Goal: Task Accomplishment & Management: Manage account settings

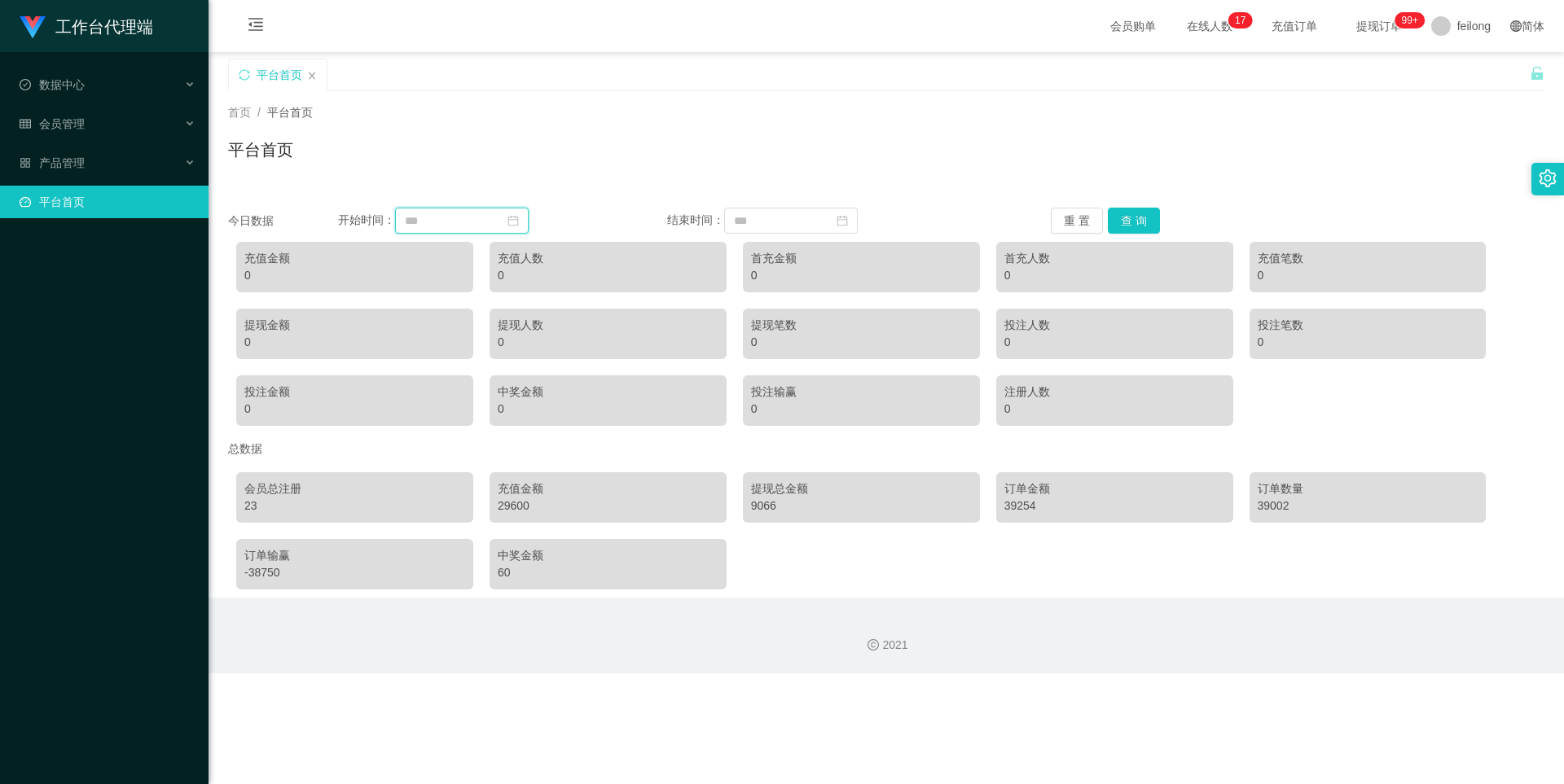
click at [488, 225] on input at bounding box center [462, 221] width 133 height 26
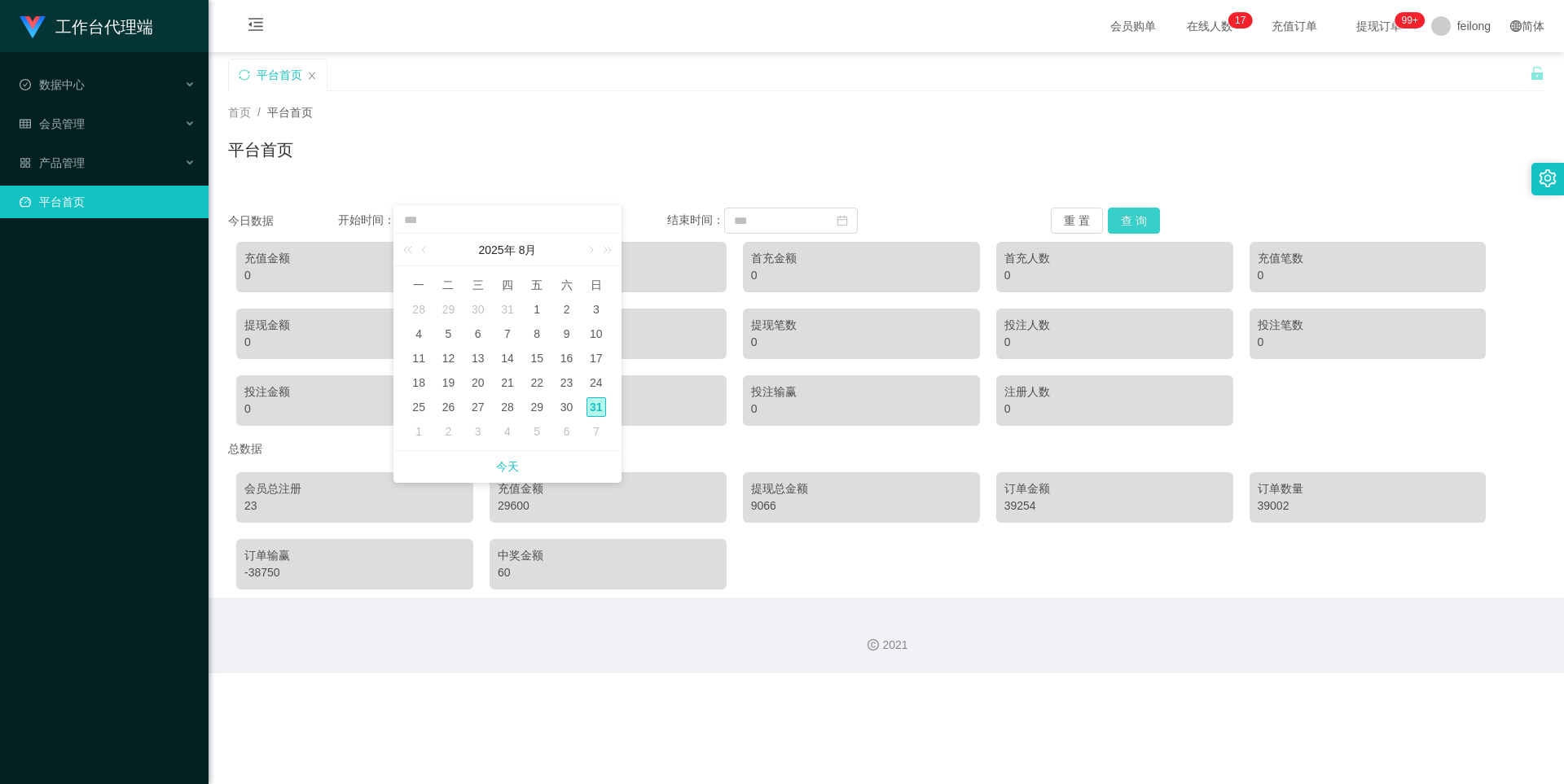
click at [964, 223] on button "查 询" at bounding box center [1134, 221] width 52 height 26
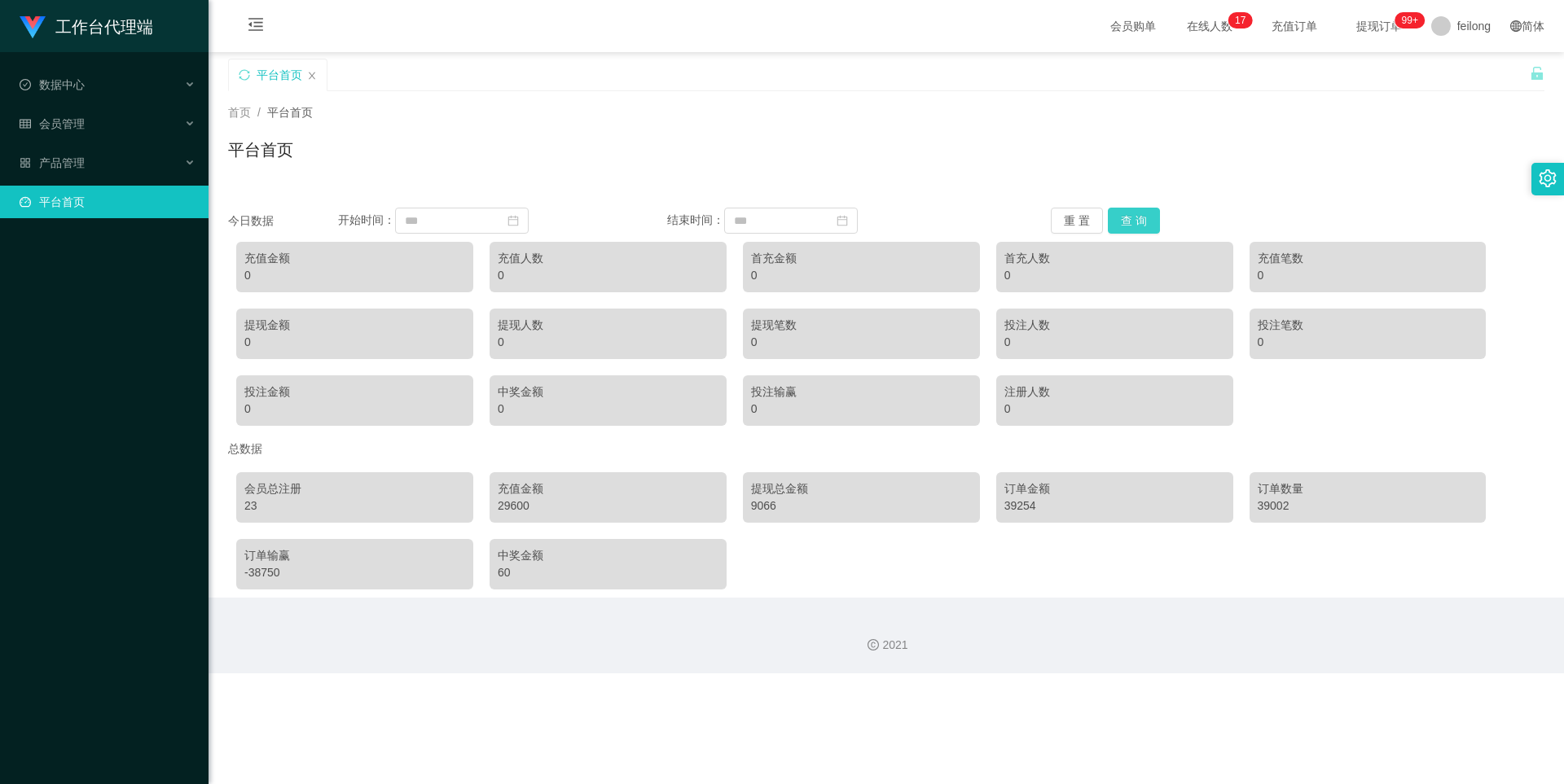
click at [964, 217] on button "查 询" at bounding box center [1134, 221] width 52 height 26
click at [457, 218] on input at bounding box center [462, 221] width 133 height 26
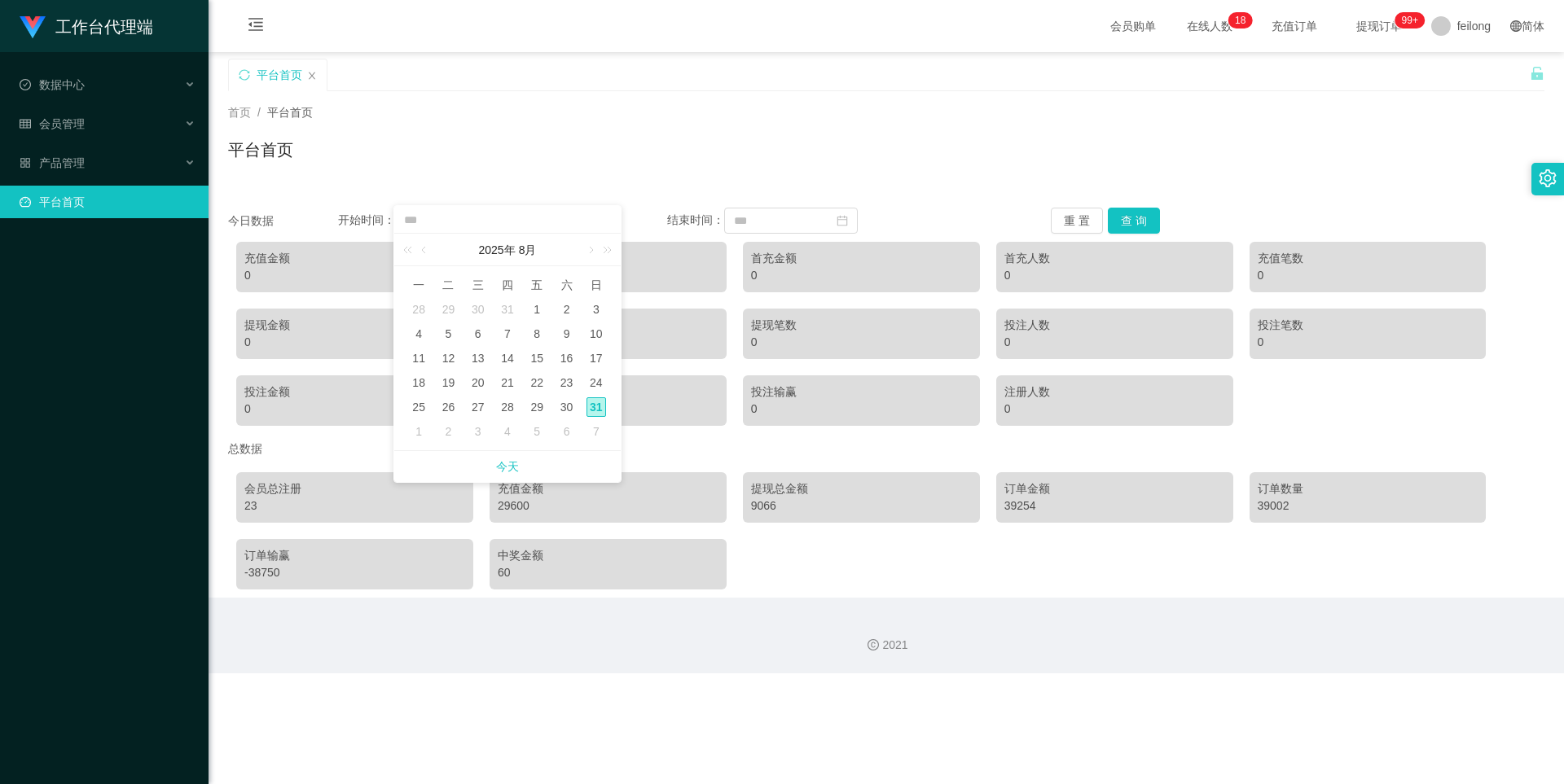
click at [596, 411] on div "31" at bounding box center [596, 407] width 20 height 20
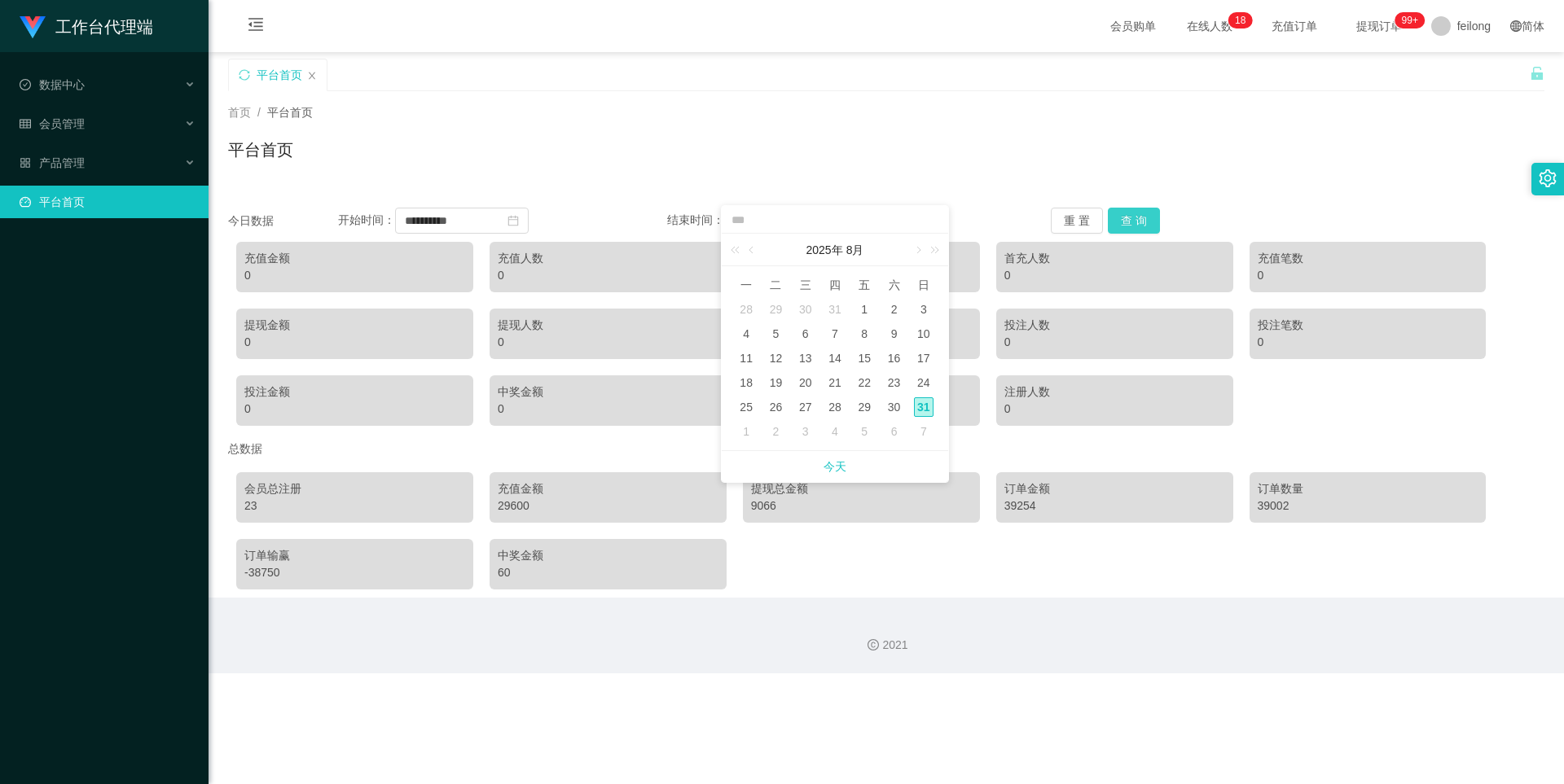
click at [964, 214] on button "查 询" at bounding box center [1134, 221] width 52 height 26
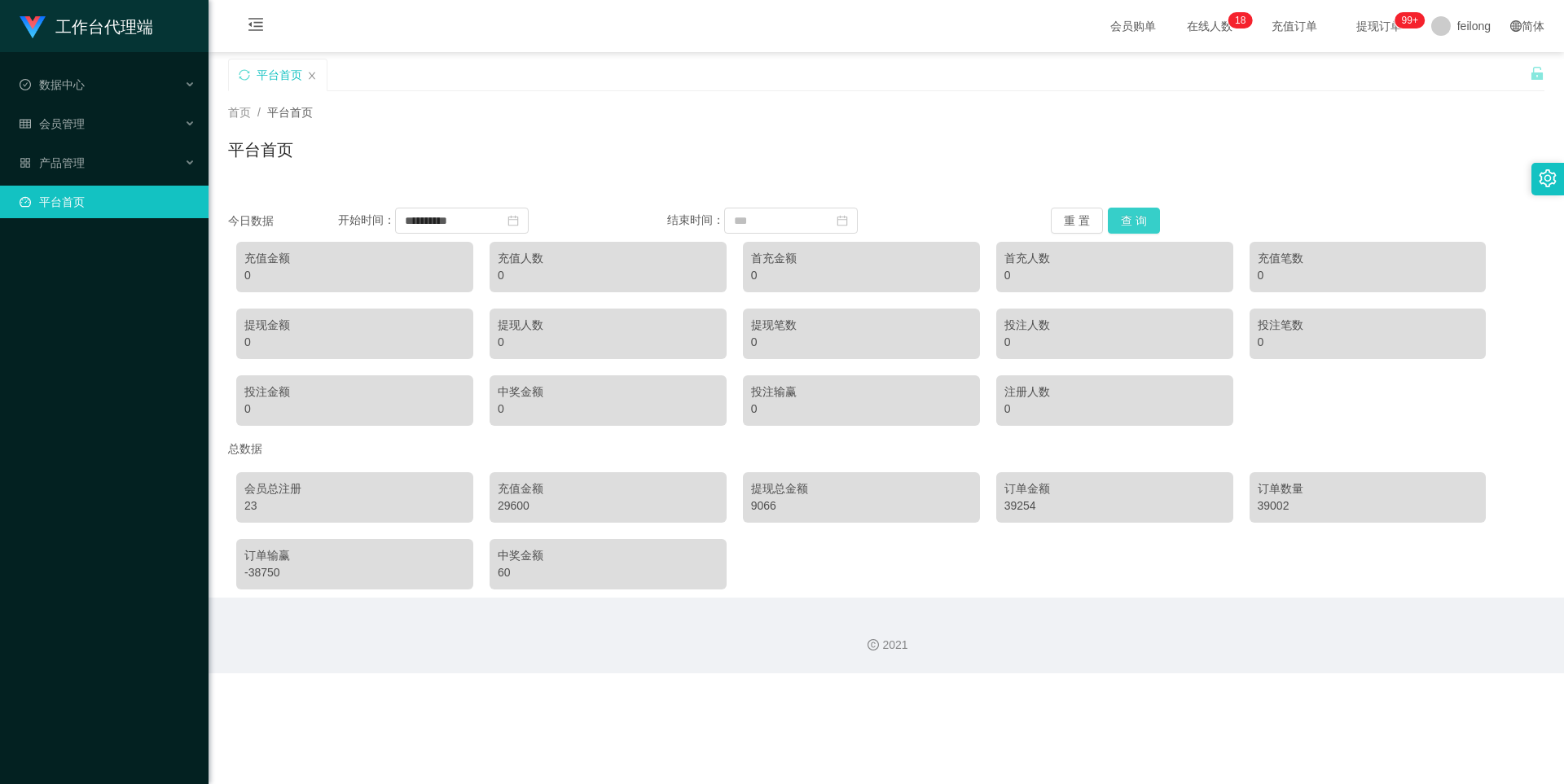
click at [964, 216] on button "查 询" at bounding box center [1134, 221] width 52 height 26
click at [496, 217] on input "**********" at bounding box center [462, 221] width 133 height 26
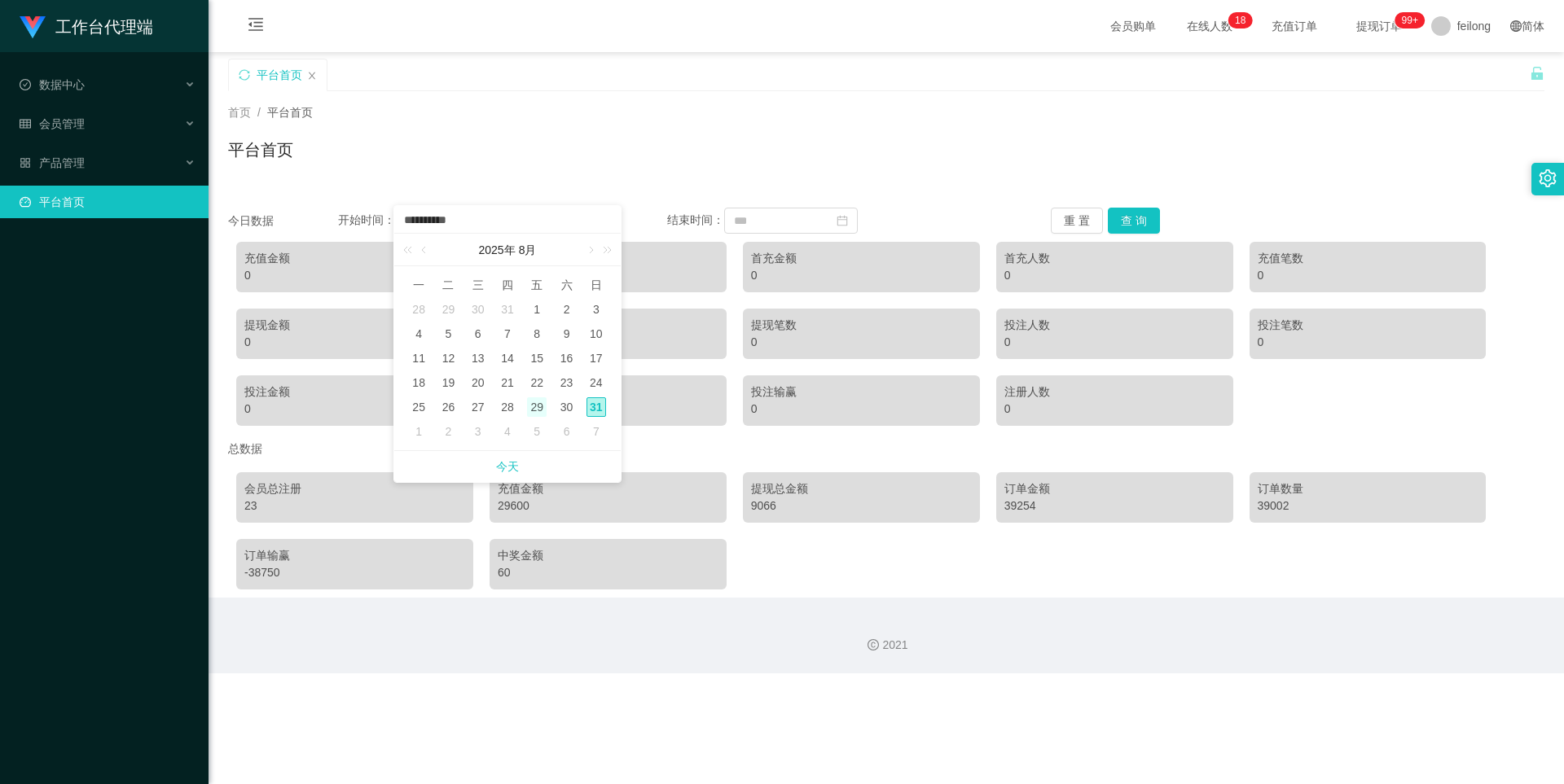
click at [530, 409] on div "29" at bounding box center [537, 407] width 20 height 20
type input "**********"
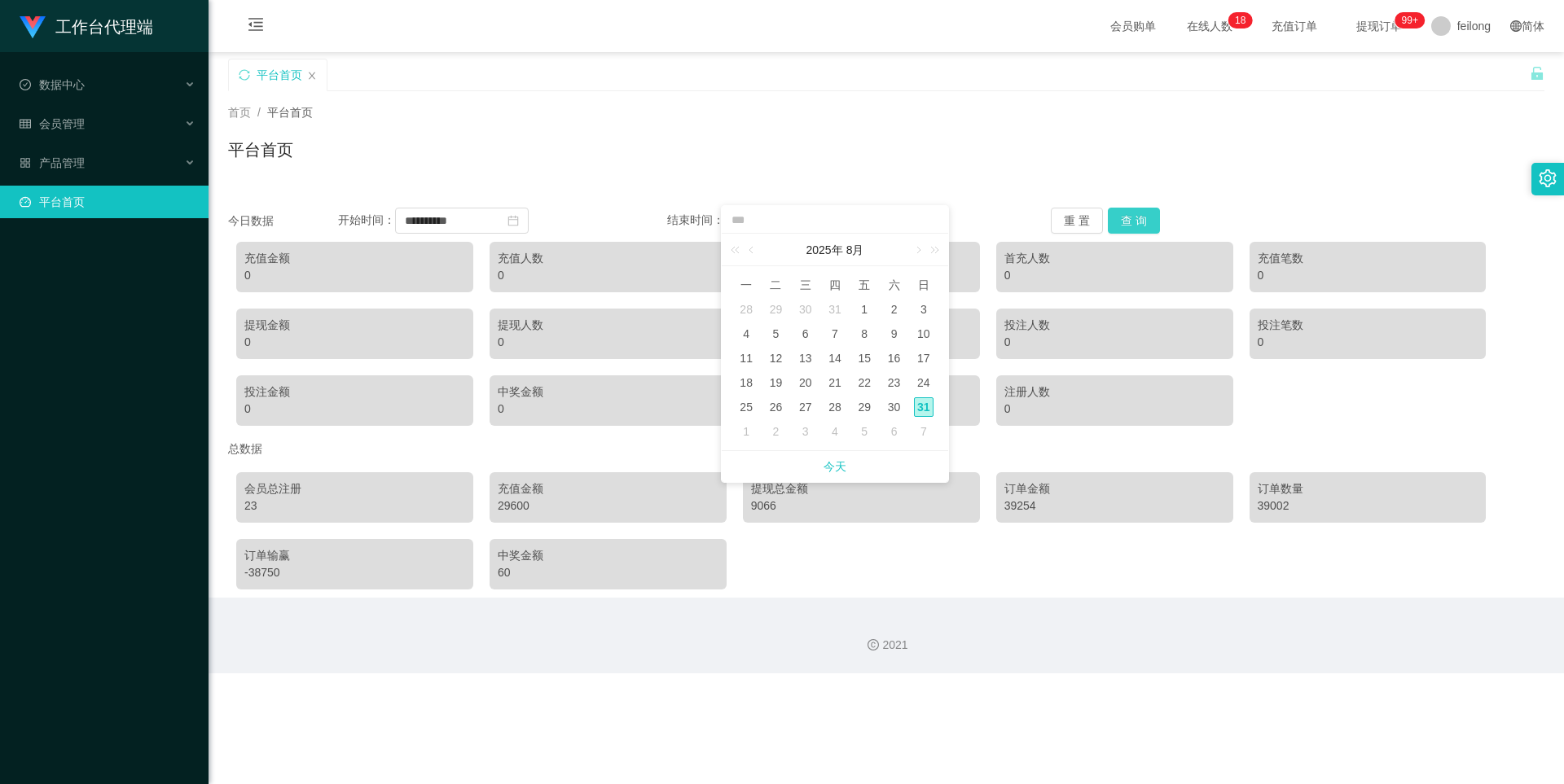
click at [964, 221] on button "查 询" at bounding box center [1134, 221] width 52 height 26
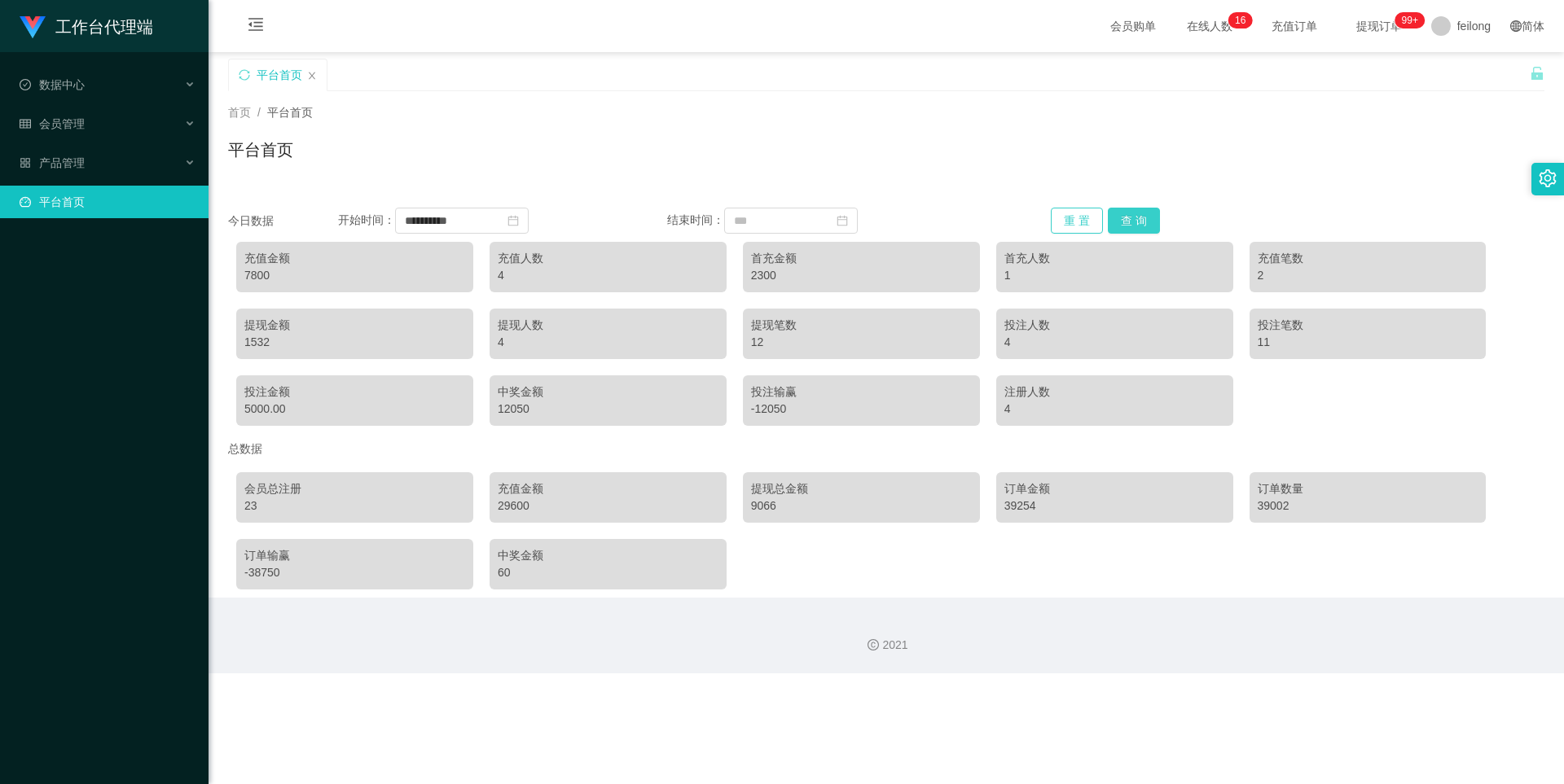
click at [964, 224] on button "查 询" at bounding box center [1134, 221] width 52 height 26
click at [810, 228] on input at bounding box center [790, 221] width 133 height 26
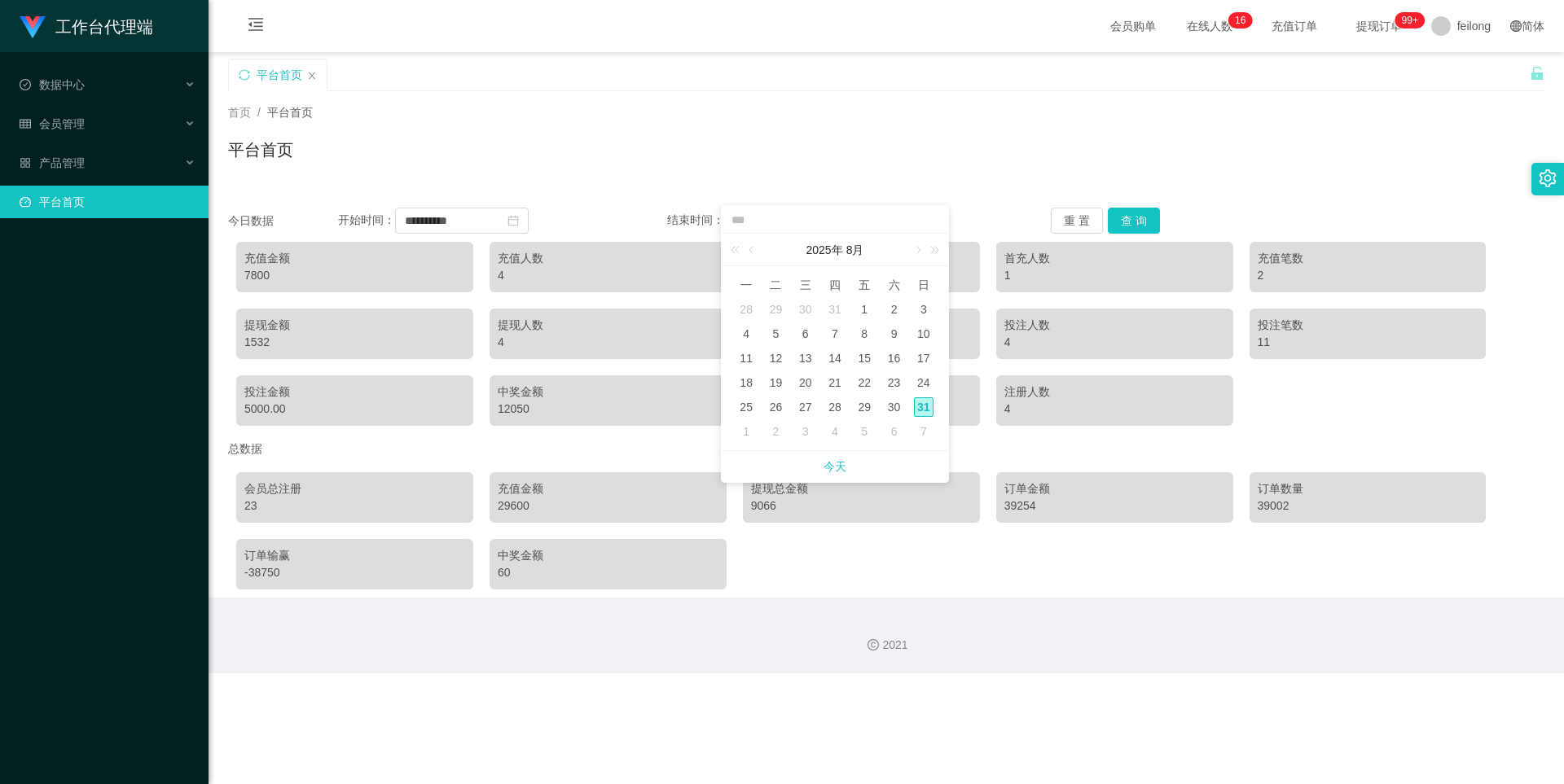
click at [929, 411] on div "31" at bounding box center [923, 407] width 20 height 20
type input "**********"
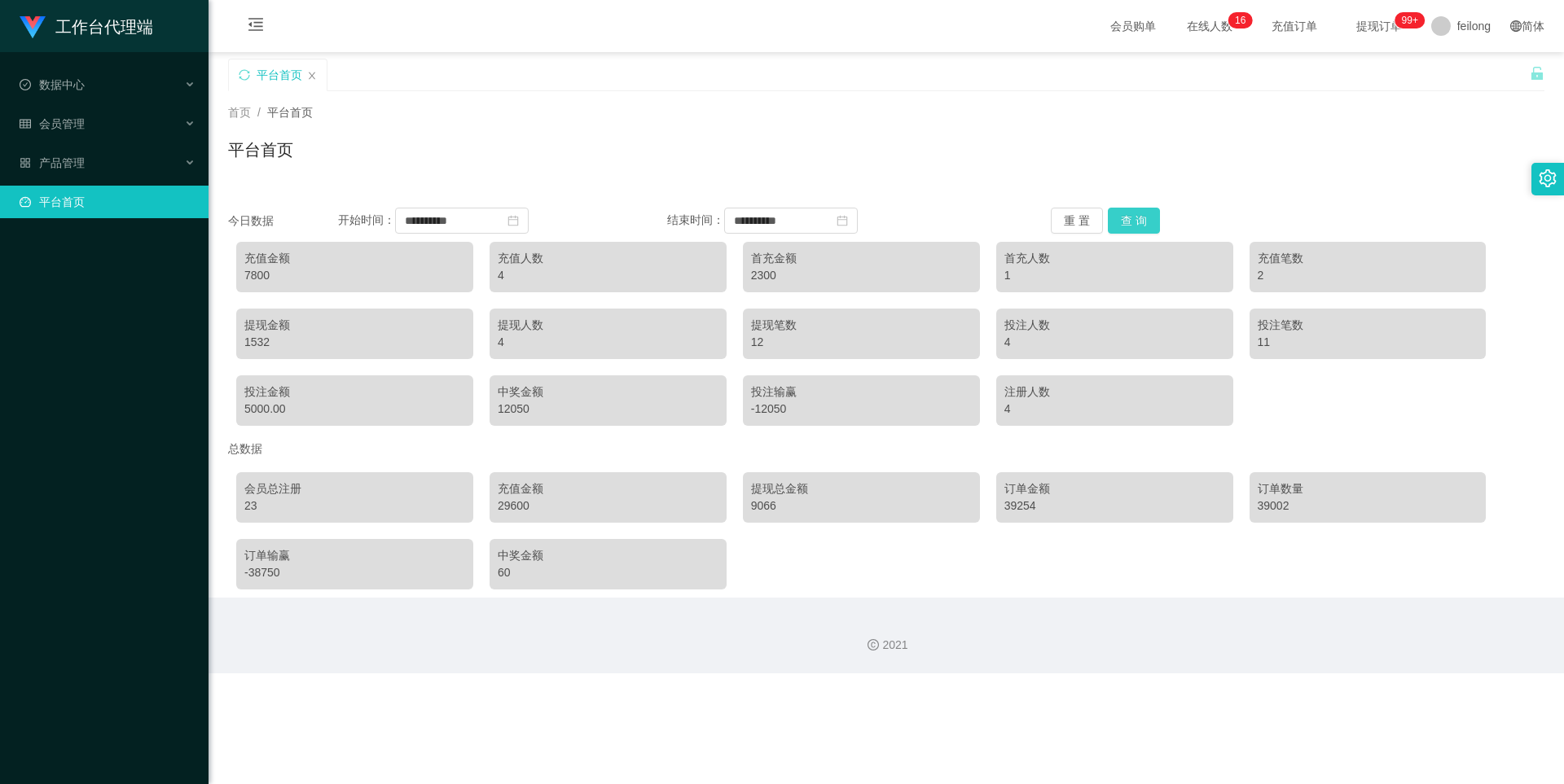
click at [964, 211] on button "查 询" at bounding box center [1134, 221] width 52 height 26
drag, startPoint x: 1107, startPoint y: 215, endPoint x: 1092, endPoint y: 212, distance: 15.3
click at [964, 215] on button "查 询" at bounding box center [1134, 221] width 52 height 26
click at [88, 121] on div "会员管理" at bounding box center [104, 124] width 209 height 33
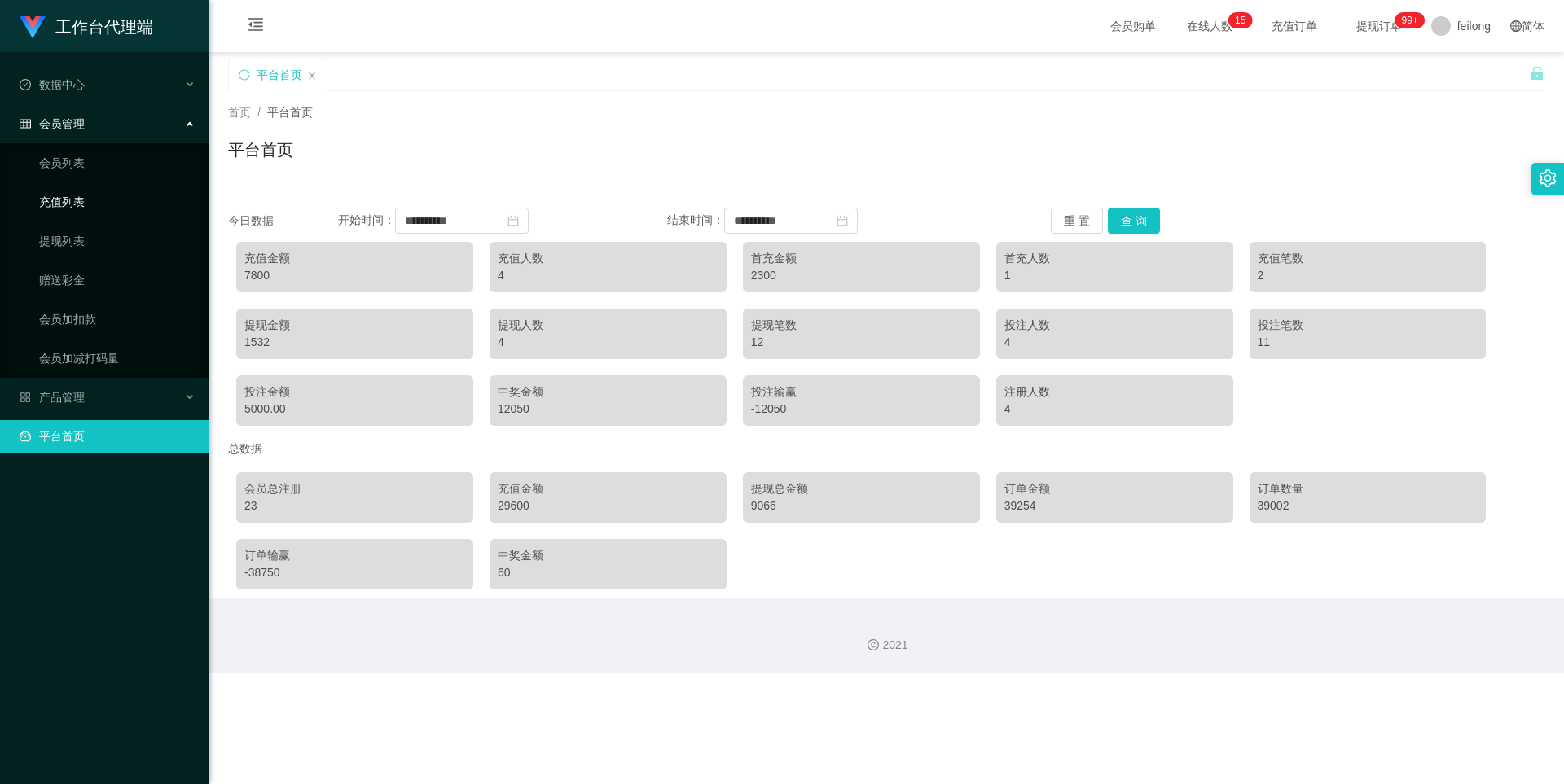
click at [89, 201] on link "充值列表" at bounding box center [117, 202] width 156 height 33
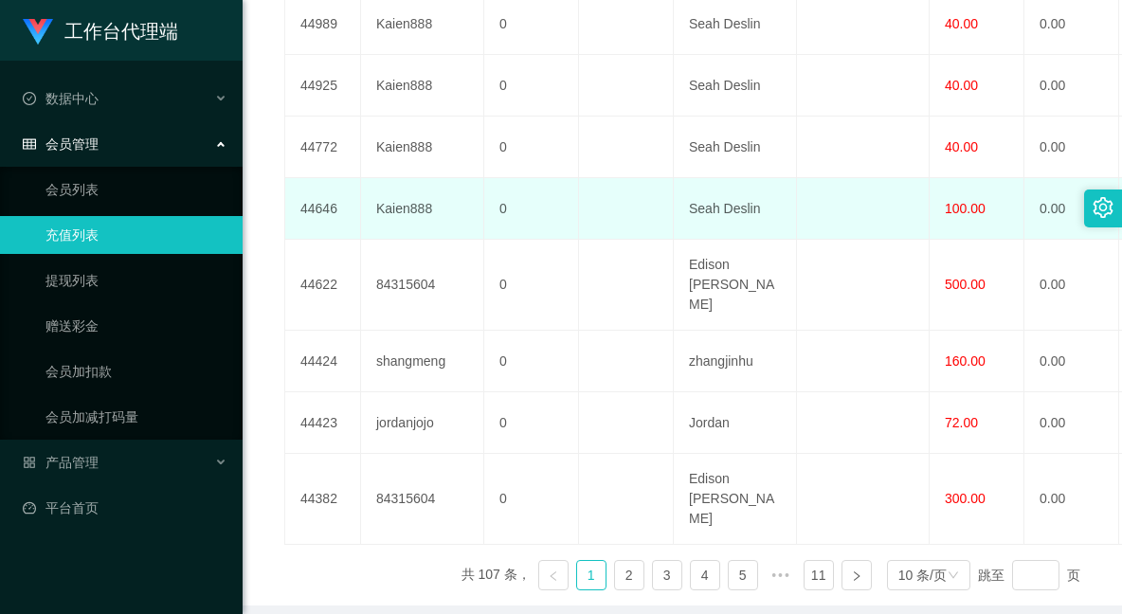
scroll to position [178, 0]
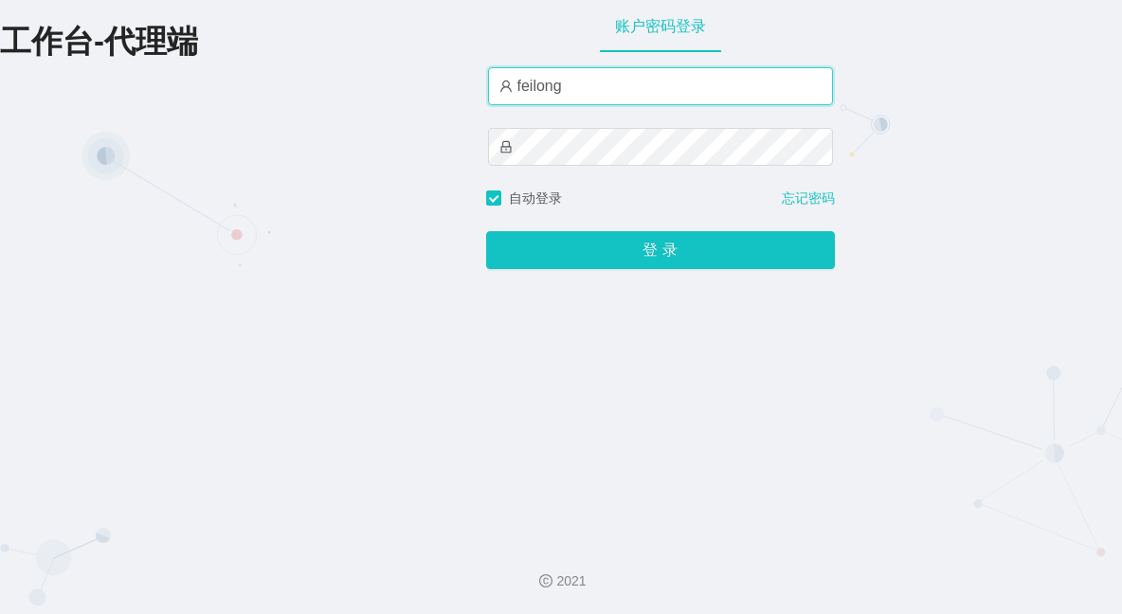
drag, startPoint x: 609, startPoint y: 98, endPoint x: 354, endPoint y: 84, distance: 255.2
click at [354, 84] on div "工作台-代理端 账户密码登录 feilong 自动登录 忘记密码 登 录" at bounding box center [561, 263] width 1122 height 526
paste input "888"
type input "feilong888"
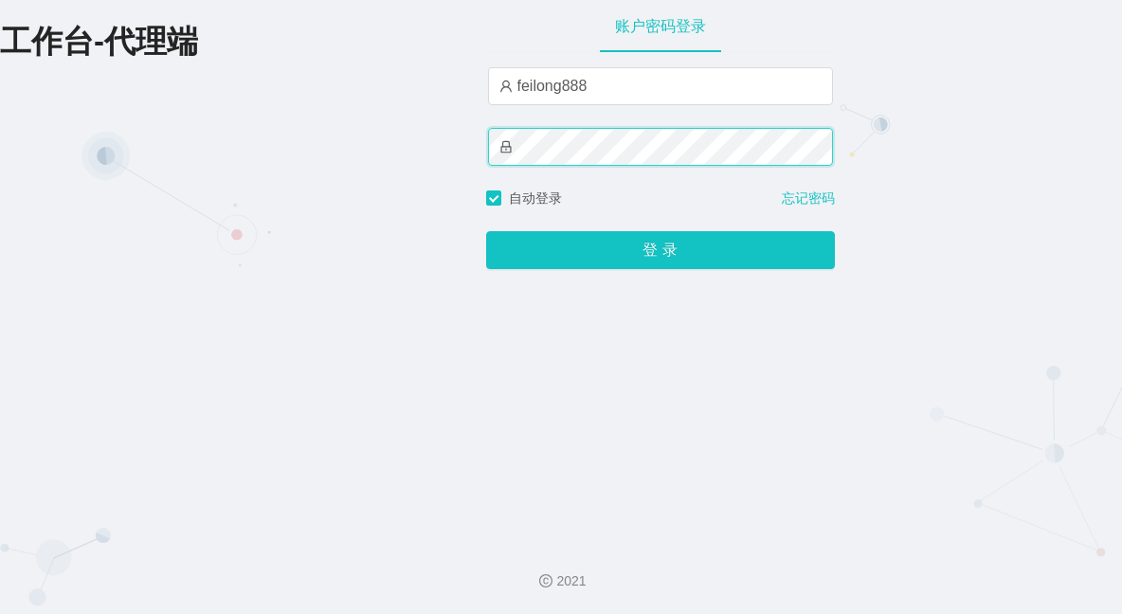
click at [466, 153] on div "工作台-代理端 账户密码登录 feilong888 自动登录 忘记密码 登 录" at bounding box center [561, 263] width 1122 height 526
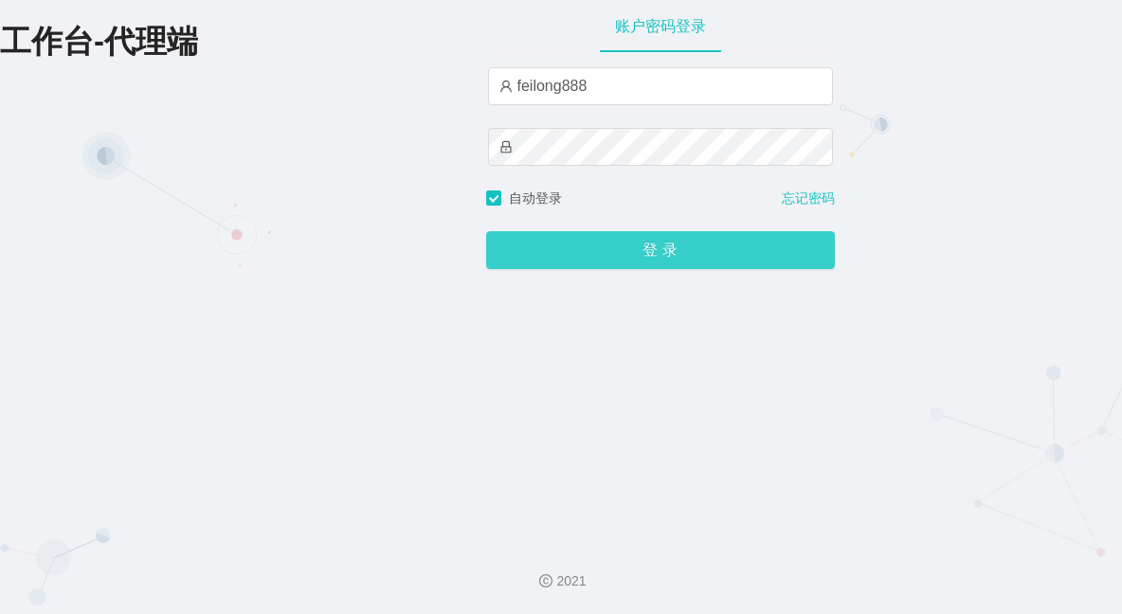
click at [782, 256] on button "登 录" at bounding box center [660, 250] width 349 height 38
click at [708, 244] on button "登 录" at bounding box center [660, 250] width 349 height 38
click at [803, 251] on button "登 录" at bounding box center [660, 250] width 349 height 38
